Goal: Task Accomplishment & Management: Complete application form

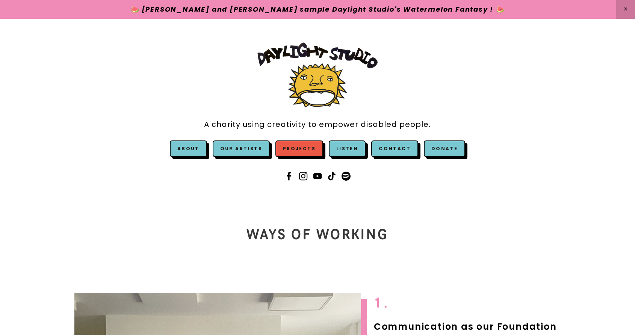
click at [302, 148] on link "Projects" at bounding box center [300, 149] width 48 height 17
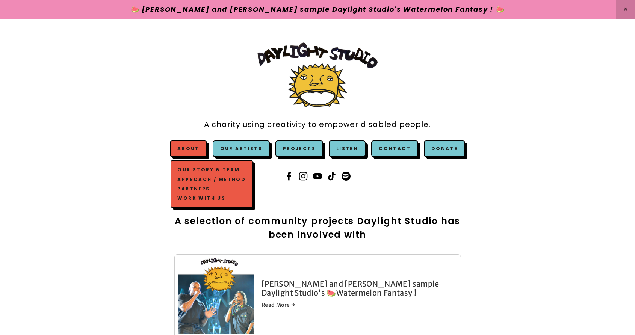
click at [221, 196] on link "Work with us" at bounding box center [212, 198] width 72 height 9
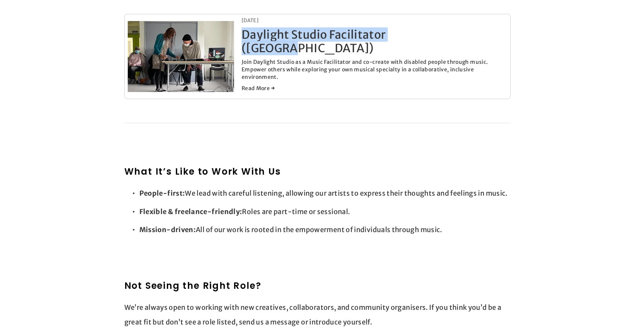
scroll to position [238, 0]
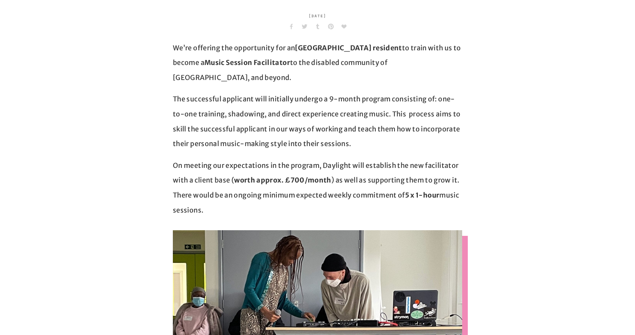
scroll to position [231, 0]
